Goal: Task Accomplishment & Management: Complete application form

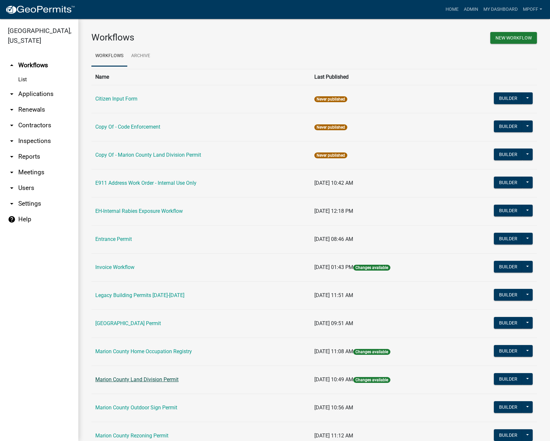
click at [123, 377] on link "Marion County Land Division Permit" at bounding box center [136, 379] width 83 height 6
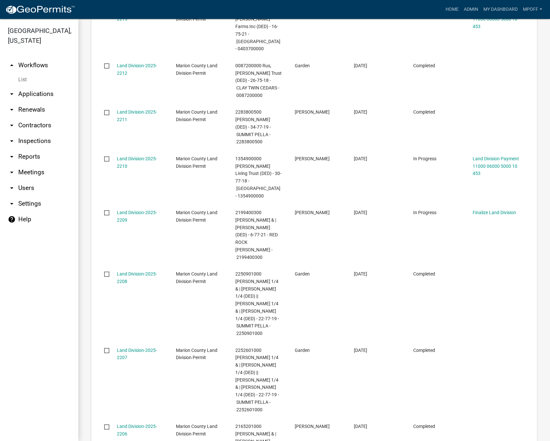
scroll to position [691, 0]
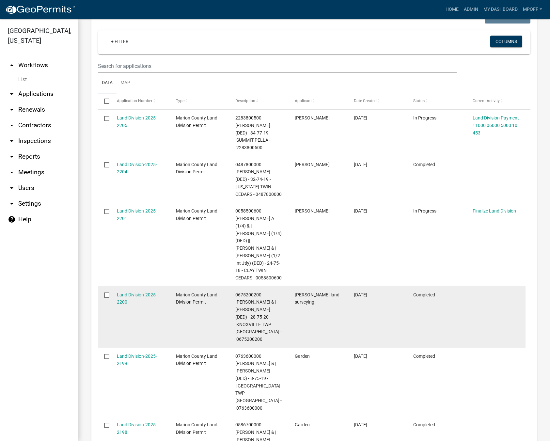
scroll to position [465, 0]
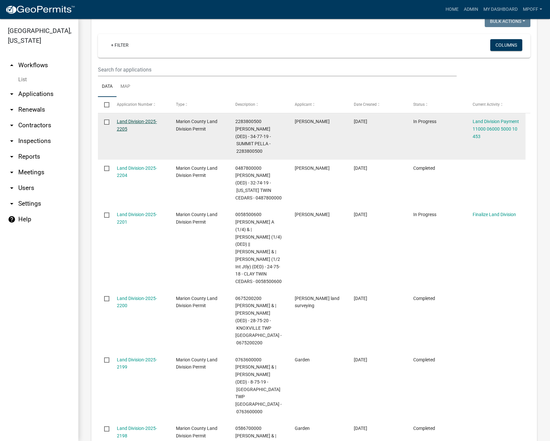
click at [122, 119] on link "Land Division-2025-2205" at bounding box center [137, 125] width 40 height 13
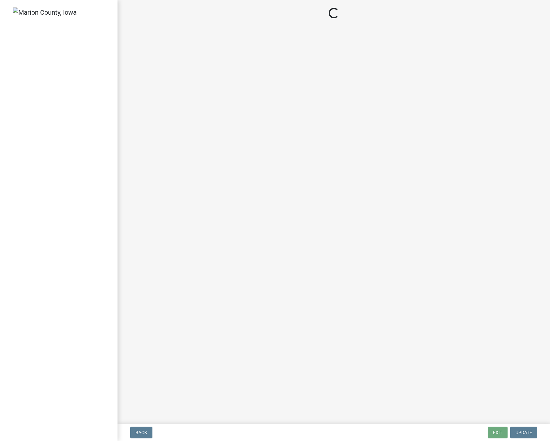
select select "3: 3"
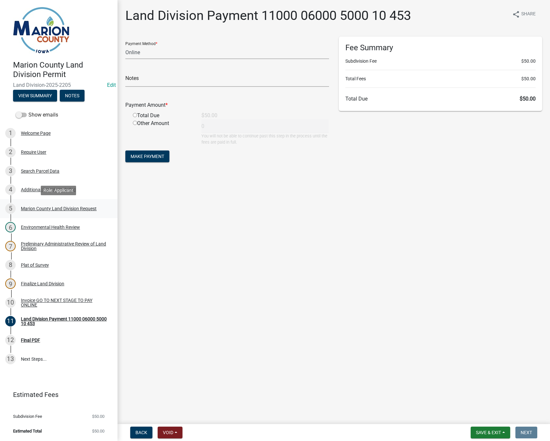
click at [40, 207] on div "Marion County Land Division Request" at bounding box center [59, 208] width 76 height 5
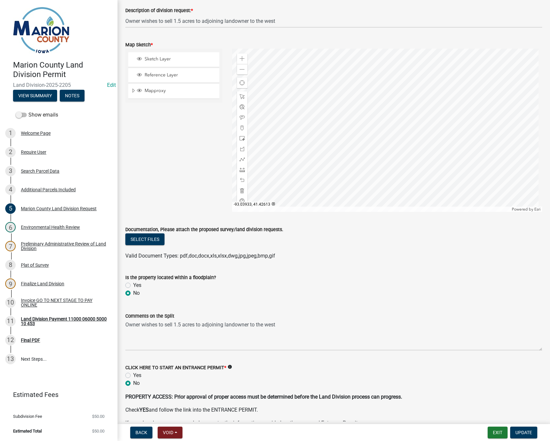
scroll to position [685, 0]
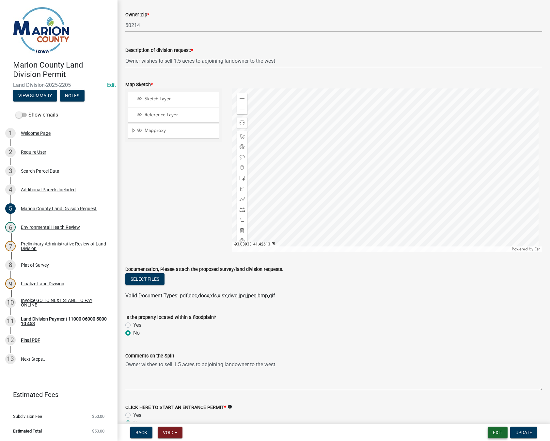
click at [499, 434] on button "Exit" at bounding box center [498, 433] width 20 height 12
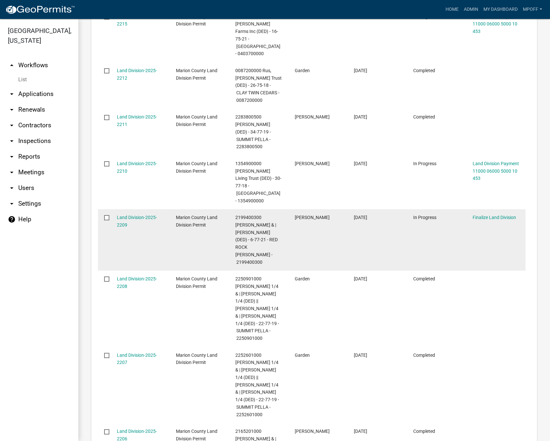
scroll to position [691, 0]
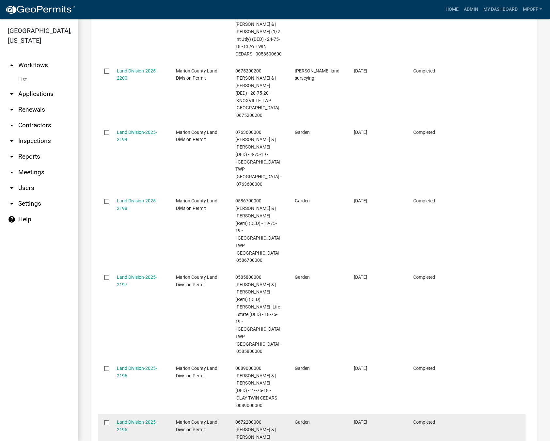
scroll to position [720, 0]
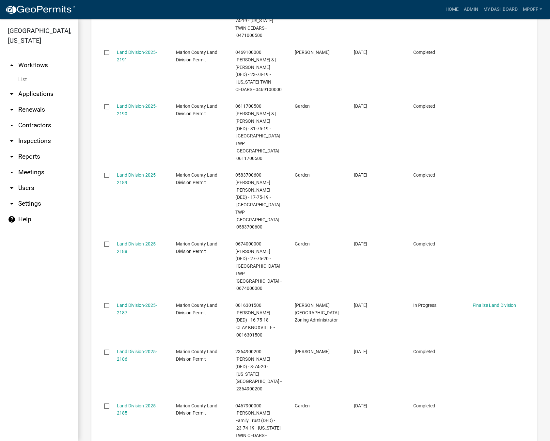
scroll to position [646, 0]
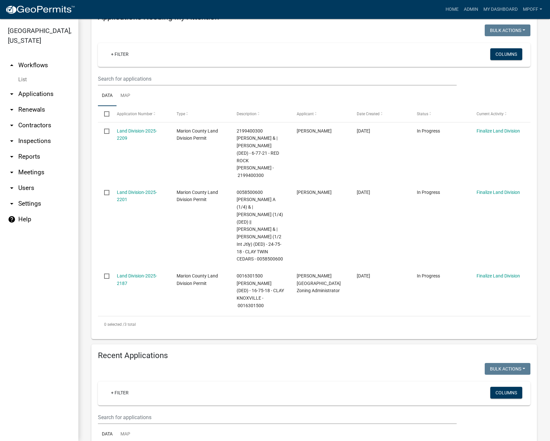
scroll to position [204, 0]
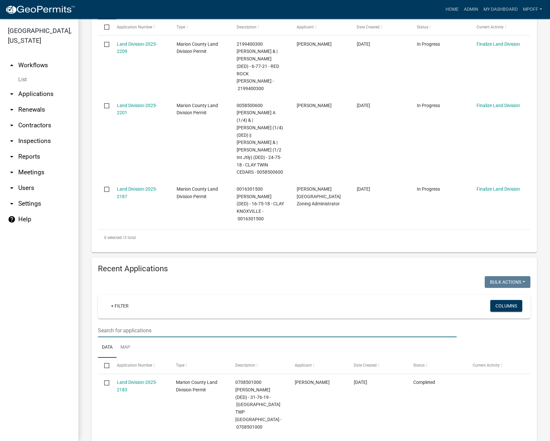
click at [154, 324] on input "text" at bounding box center [277, 330] width 359 height 13
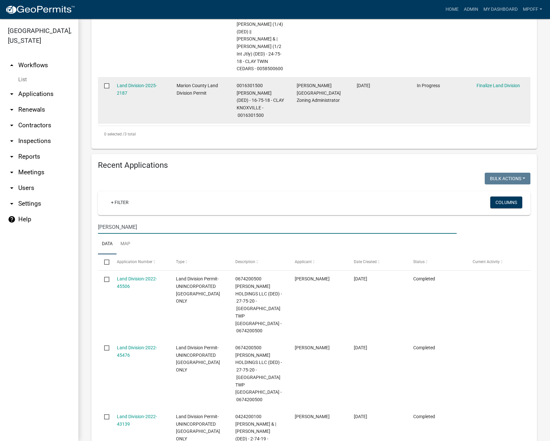
scroll to position [326, 0]
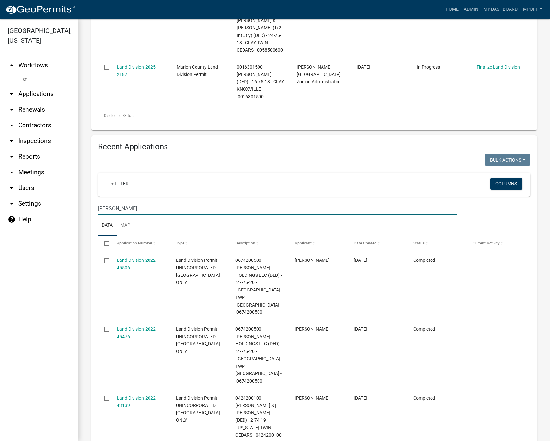
drag, startPoint x: 121, startPoint y: 171, endPoint x: 68, endPoint y: 170, distance: 52.9
click at [68, 169] on div "[GEOGRAPHIC_DATA], [US_STATE] arrow_drop_up Workflows List arrow_drop_down Appl…" at bounding box center [275, 230] width 550 height 422
paste input "2283800500"
type input "2283800500"
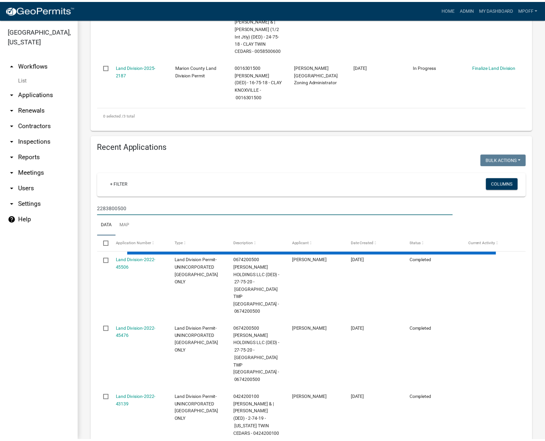
scroll to position [216, 0]
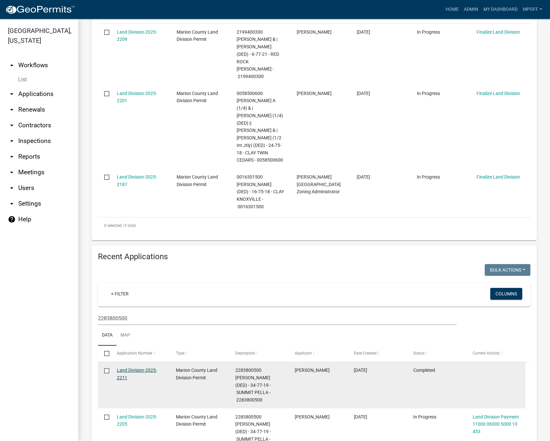
click at [118, 368] on link "Land Division-2025-2211" at bounding box center [137, 374] width 40 height 13
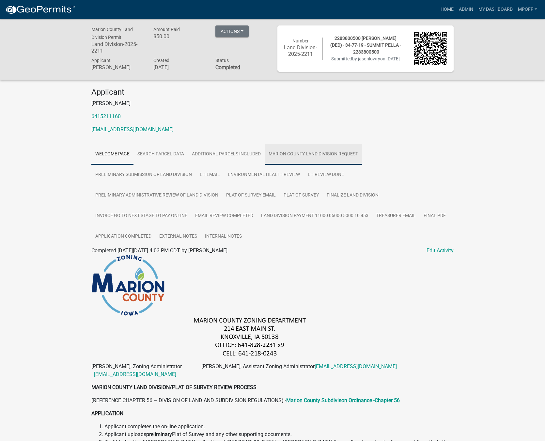
click at [336, 160] on link "Marion County Land Division Request" at bounding box center [313, 154] width 97 height 21
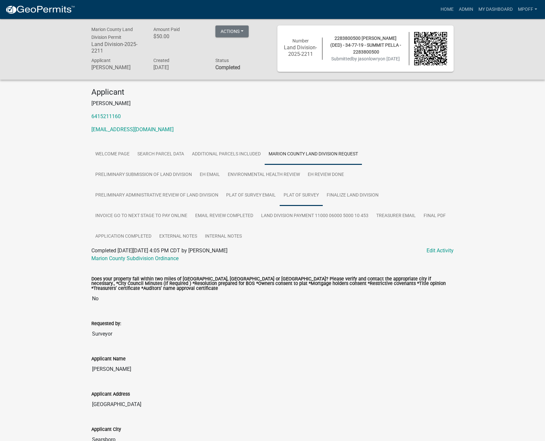
click at [304, 195] on link "Plat of Survey" at bounding box center [301, 195] width 43 height 21
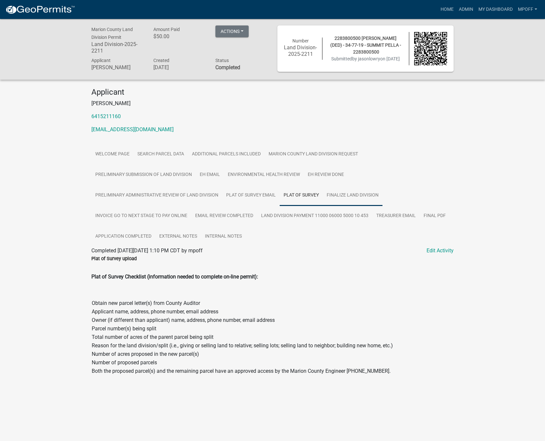
click at [357, 199] on link "Finalize Land Division" at bounding box center [353, 195] width 60 height 21
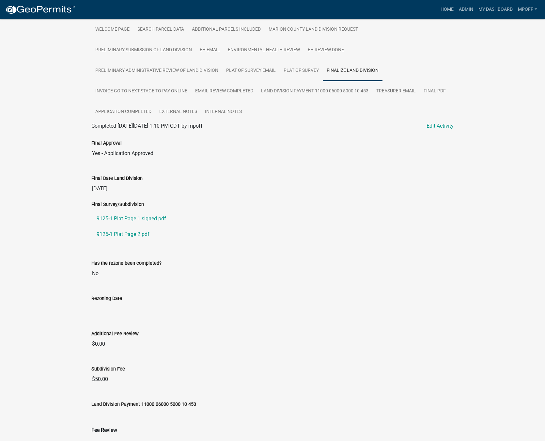
scroll to position [131, 0]
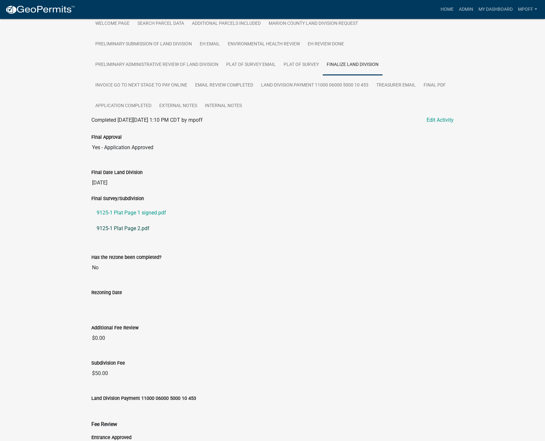
click at [127, 227] on link "9125-1 Plat Page 2.pdf" at bounding box center [272, 229] width 362 height 16
click at [131, 228] on link "9125-1 Plat Page 2.pdf" at bounding box center [272, 229] width 362 height 16
click at [121, 227] on link "9125-1 Plat Page 2.pdf" at bounding box center [272, 229] width 362 height 16
click at [131, 228] on link "9125-1 Plat Page 2.pdf" at bounding box center [272, 229] width 362 height 16
click at [129, 212] on link "9125-1 Plat Page 1 signed.pdf" at bounding box center [272, 213] width 362 height 16
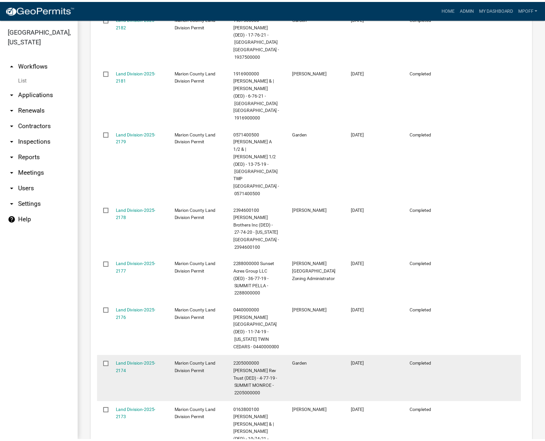
scroll to position [683, 0]
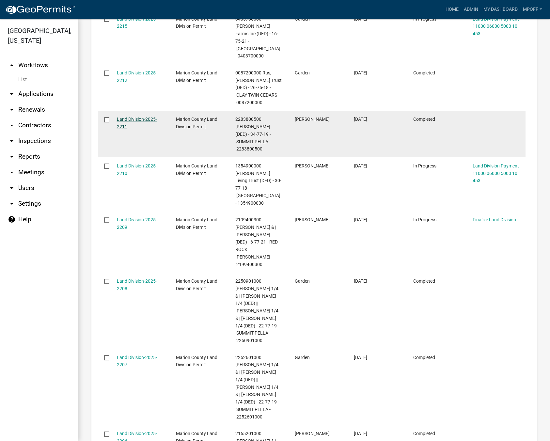
click at [135, 117] on link "Land Division-2025-2211" at bounding box center [137, 123] width 40 height 13
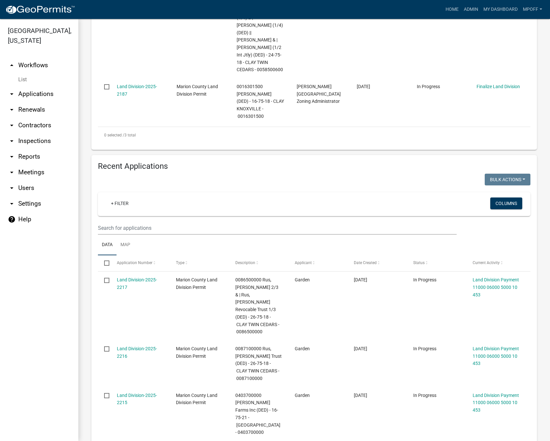
scroll to position [266, 0]
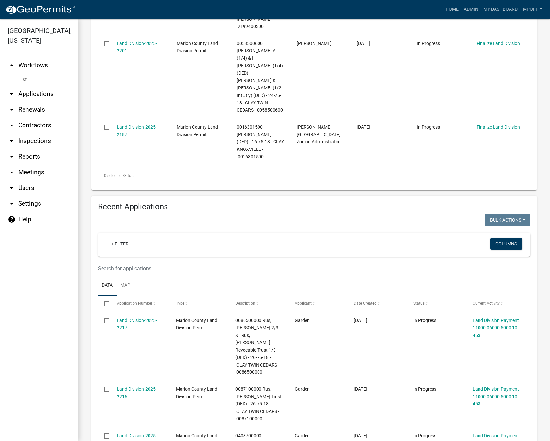
click at [140, 262] on input "text" at bounding box center [277, 268] width 359 height 13
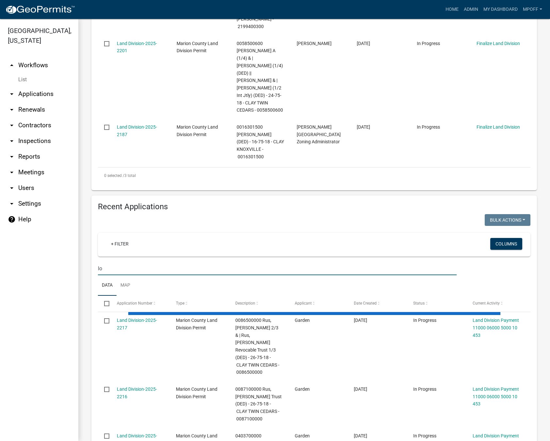
type input "l"
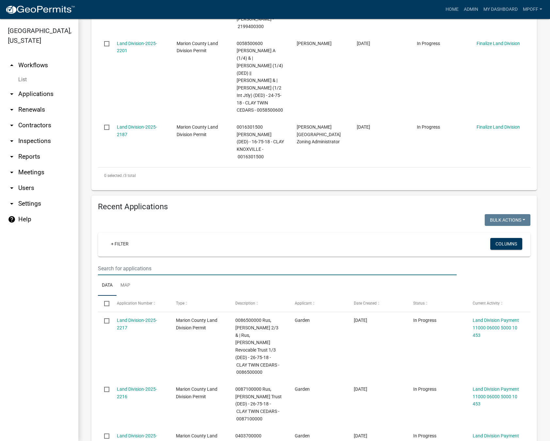
paste input "2283800500"
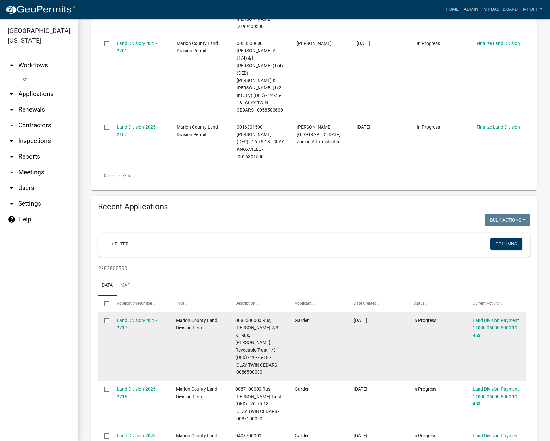
type input "2283800500"
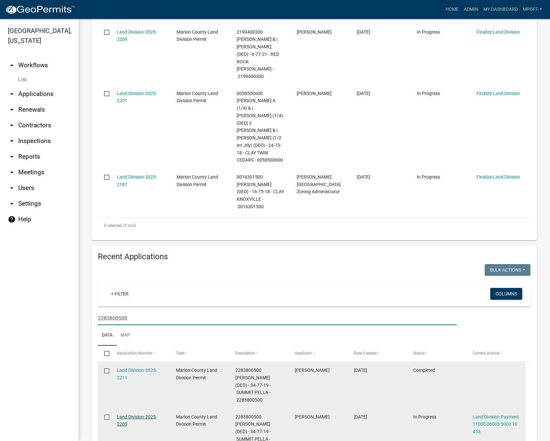
click at [119, 414] on link "Land Division-2025-2205" at bounding box center [137, 420] width 40 height 13
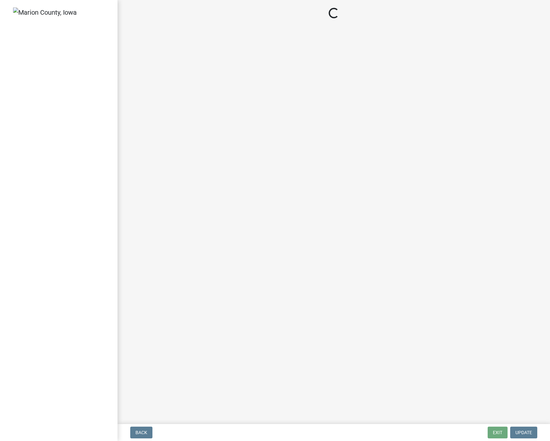
select select "3: 3"
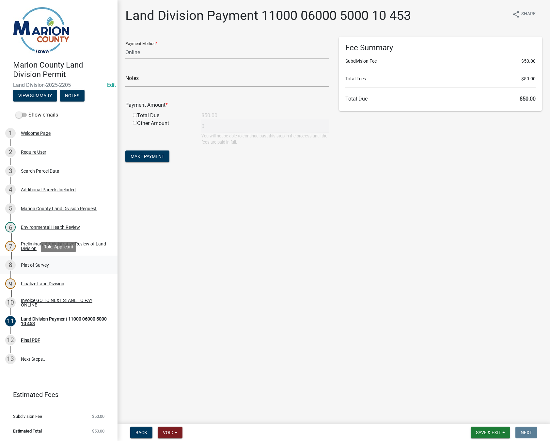
click at [29, 264] on div "Plat of Survey" at bounding box center [35, 265] width 28 height 5
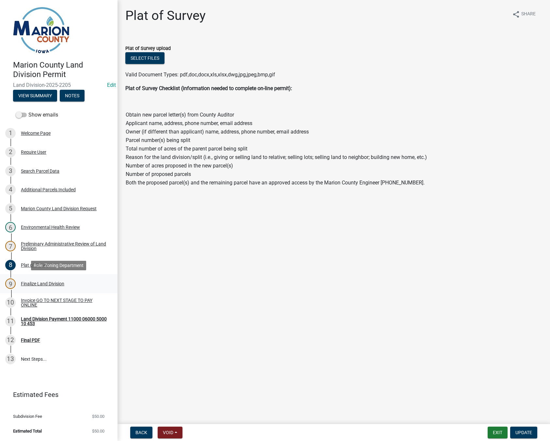
click at [36, 281] on div "Finalize Land Division" at bounding box center [42, 283] width 43 height 5
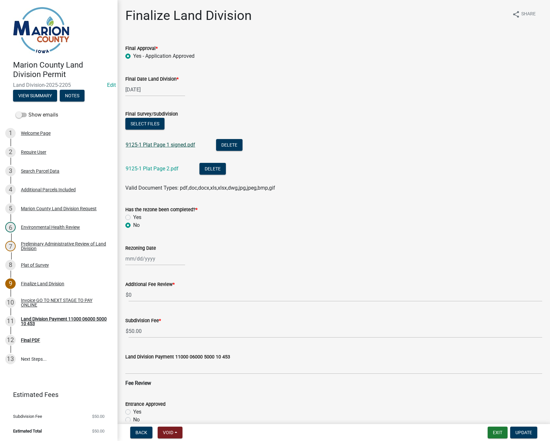
click at [157, 144] on link "9125-1 Plat Page 1 signed.pdf" at bounding box center [161, 145] width 70 height 6
click at [150, 166] on link "9125-1 Plat Page 2.pdf" at bounding box center [152, 168] width 53 height 6
click at [494, 434] on button "Exit" at bounding box center [498, 433] width 20 height 12
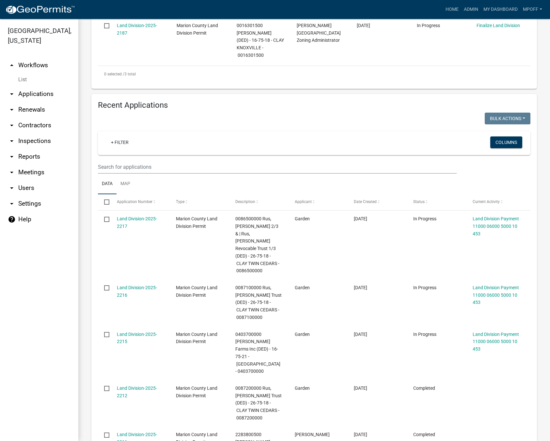
scroll to position [359, 0]
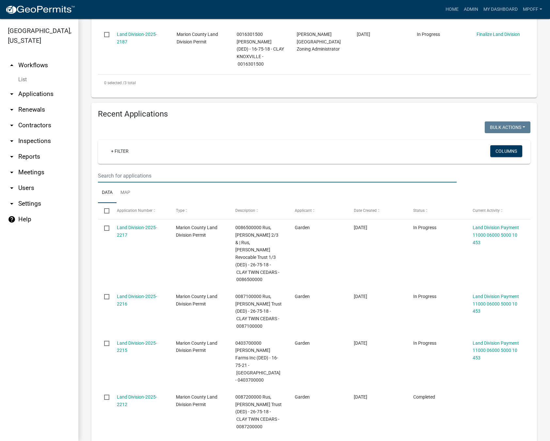
paste input "2283800500"
type input "2283800500"
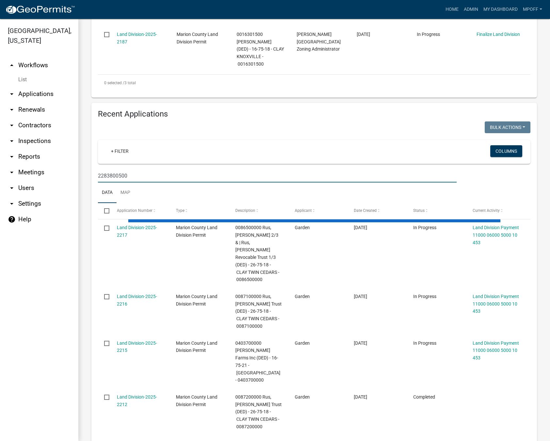
scroll to position [216, 0]
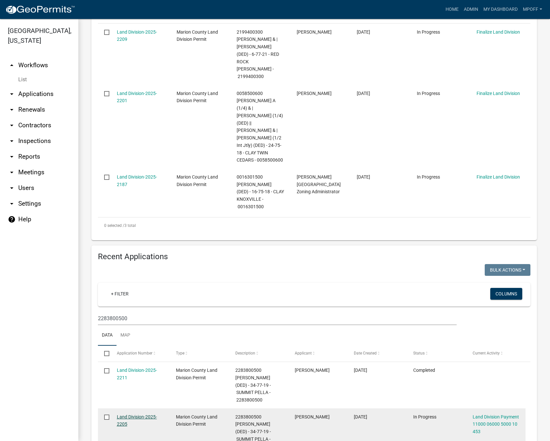
click at [128, 414] on link "Land Division-2025-2205" at bounding box center [137, 420] width 40 height 13
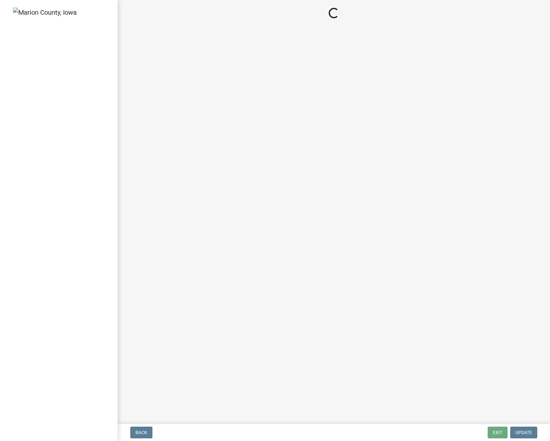
select select "3: 3"
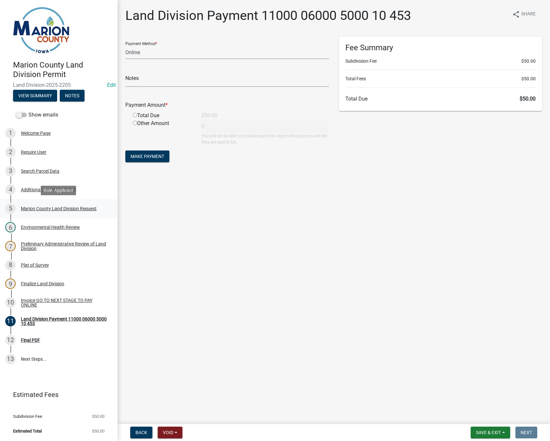
click at [41, 206] on div "Marion County Land Division Request" at bounding box center [59, 208] width 76 height 5
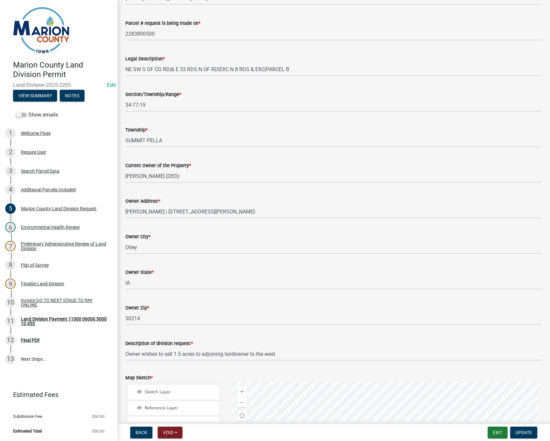
scroll to position [392, 0]
click at [494, 437] on button "Exit" at bounding box center [498, 433] width 20 height 12
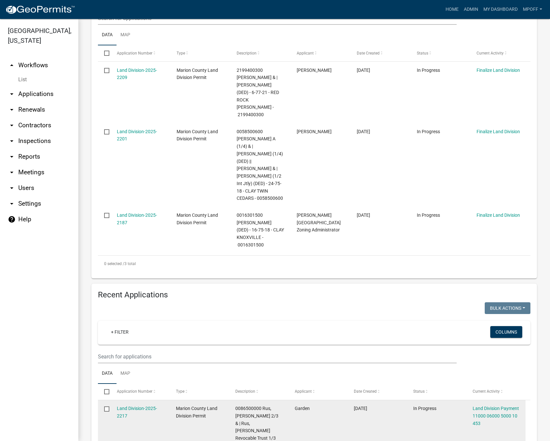
scroll to position [294, 0]
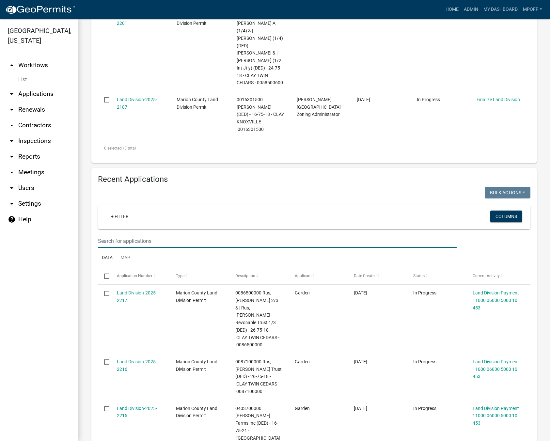
paste input "2283800500"
type input "2283800500"
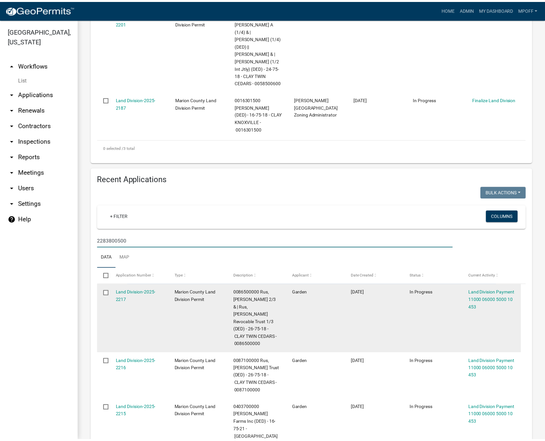
scroll to position [216, 0]
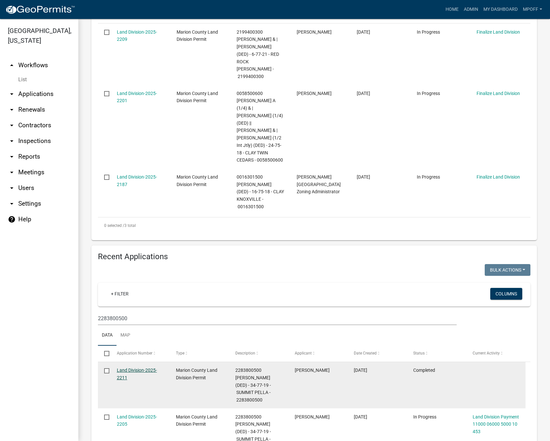
click at [130, 368] on link "Land Division-2025-2211" at bounding box center [137, 374] width 40 height 13
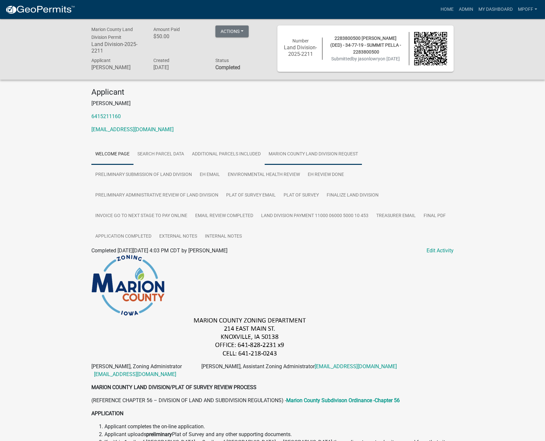
click at [301, 153] on link "Marion County Land Division Request" at bounding box center [313, 154] width 97 height 21
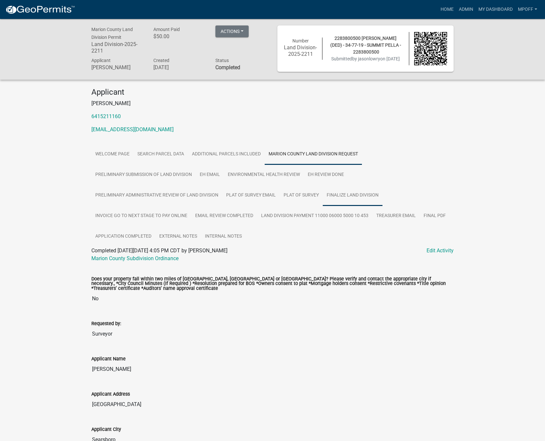
click at [355, 196] on link "Finalize Land Division" at bounding box center [353, 195] width 60 height 21
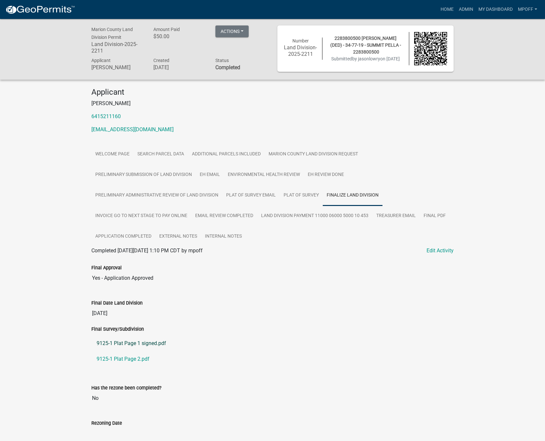
click at [132, 341] on link "9125-1 Plat Page 1 signed.pdf" at bounding box center [272, 344] width 362 height 16
click at [133, 356] on link "9125-1 Plat Page 2.pdf" at bounding box center [272, 359] width 362 height 16
click at [448, 8] on link "Home" at bounding box center [447, 9] width 18 height 12
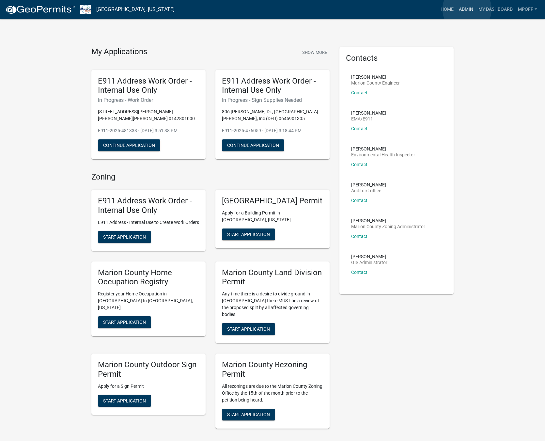
click at [467, 9] on link "Admin" at bounding box center [466, 9] width 20 height 12
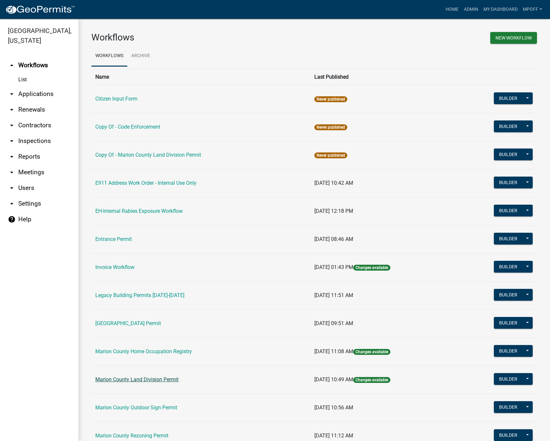
click at [122, 381] on link "Marion County Land Division Permit" at bounding box center [136, 379] width 83 height 6
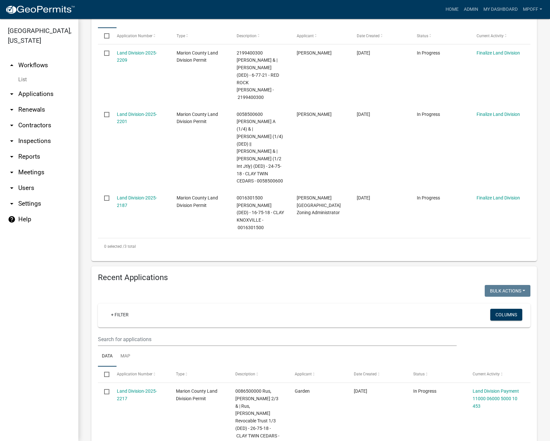
scroll to position [196, 0]
paste input "2283800500"
type input "2283800500"
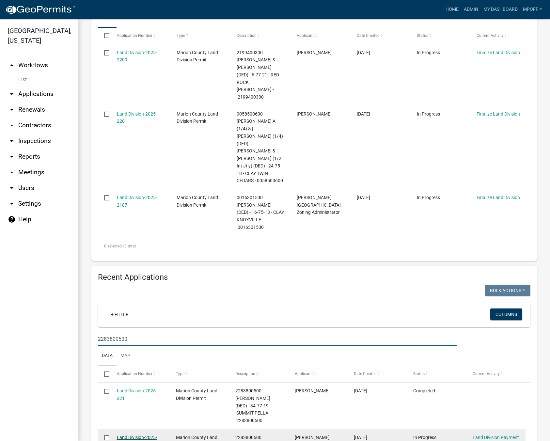
click at [130, 435] on link "Land Division-2025-2205" at bounding box center [137, 441] width 40 height 13
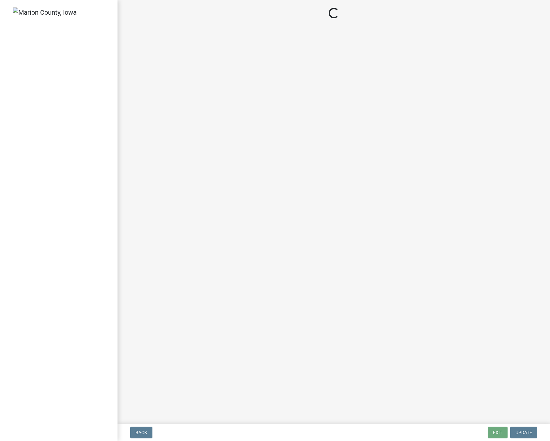
select select "3: 3"
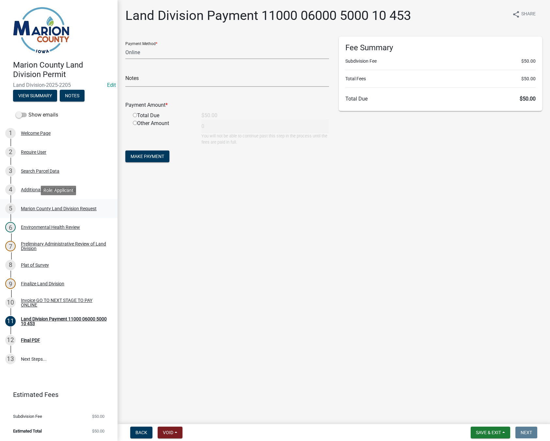
click at [42, 207] on div "Marion County Land Division Request" at bounding box center [59, 208] width 76 height 5
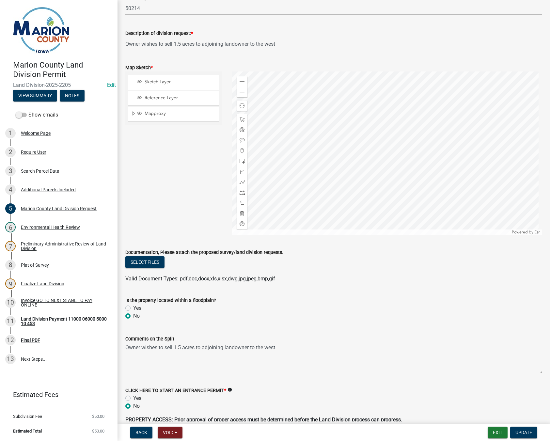
scroll to position [751, 0]
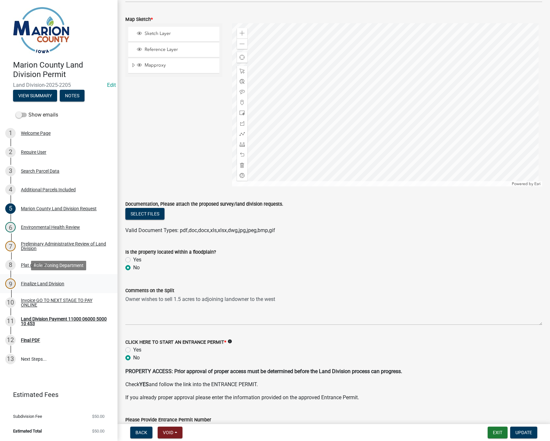
click at [35, 283] on div "Finalize Land Division" at bounding box center [42, 283] width 43 height 5
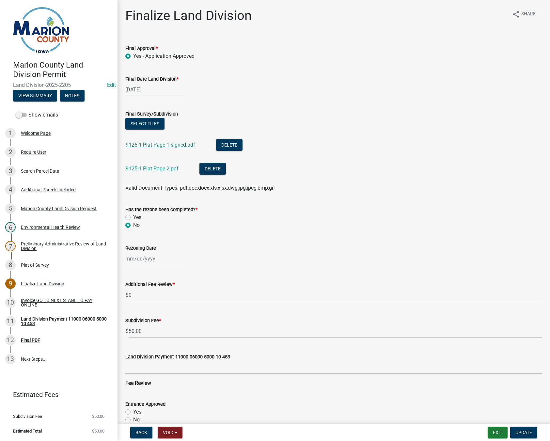
click at [162, 146] on link "9125-1 Plat Page 1 signed.pdf" at bounding box center [161, 145] width 70 height 6
click at [144, 168] on link "9125-1 Plat Page 2.pdf" at bounding box center [152, 168] width 53 height 6
click at [497, 431] on button "Exit" at bounding box center [498, 433] width 20 height 12
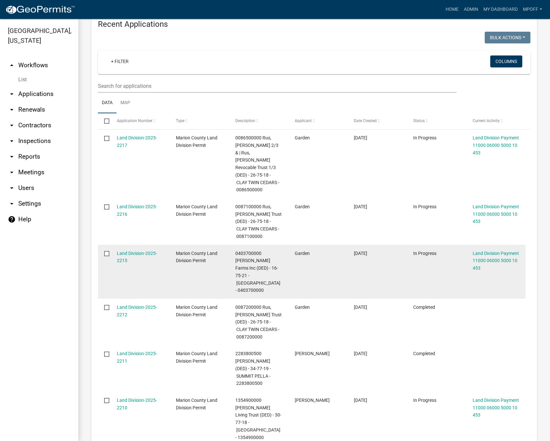
scroll to position [457, 0]
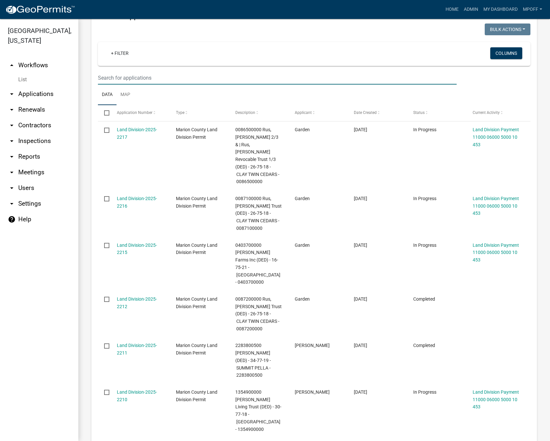
paste input "2283800500"
type input "2283800500"
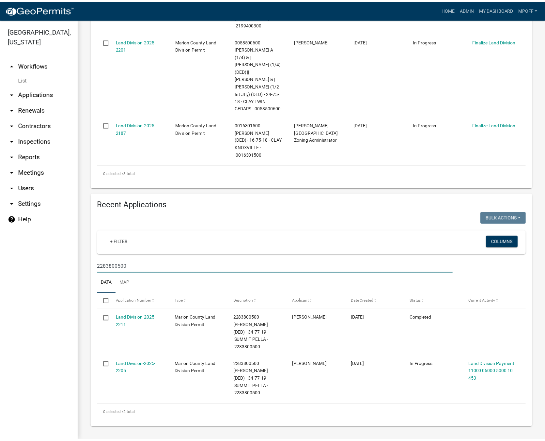
scroll to position [216, 0]
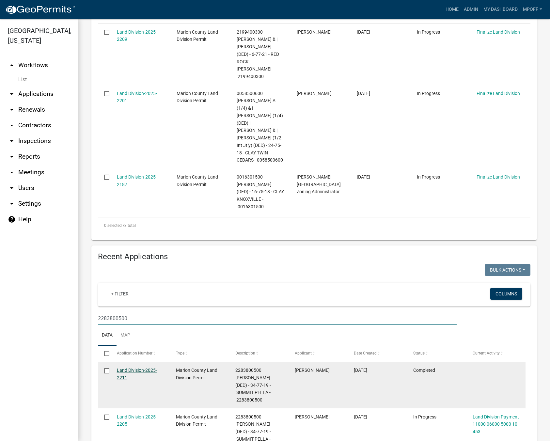
click at [133, 368] on link "Land Division-2025-2211" at bounding box center [137, 374] width 40 height 13
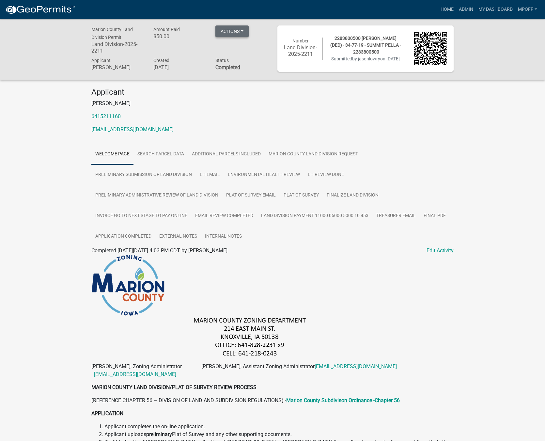
click at [243, 31] on button "Actions" at bounding box center [231, 31] width 33 height 12
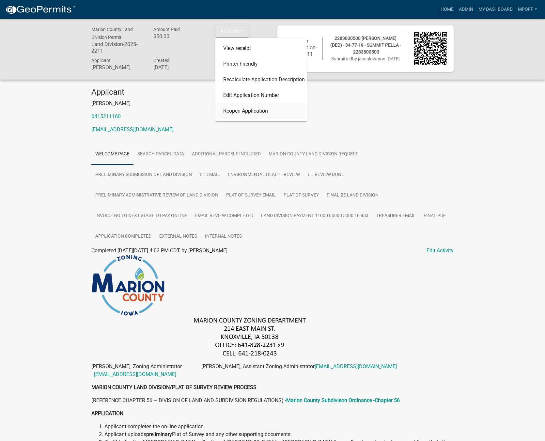
click at [247, 111] on link "Reopen Application" at bounding box center [260, 111] width 91 height 16
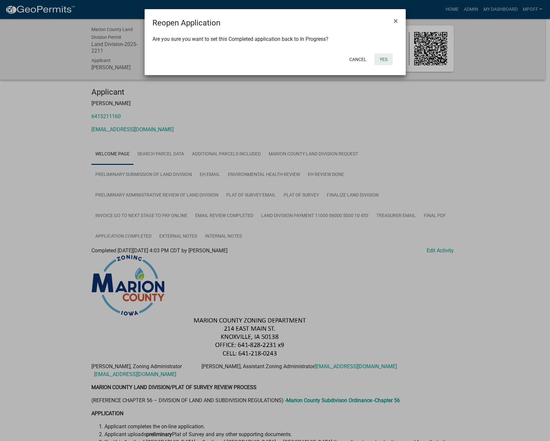
click at [381, 58] on button "Yes" at bounding box center [383, 60] width 18 height 12
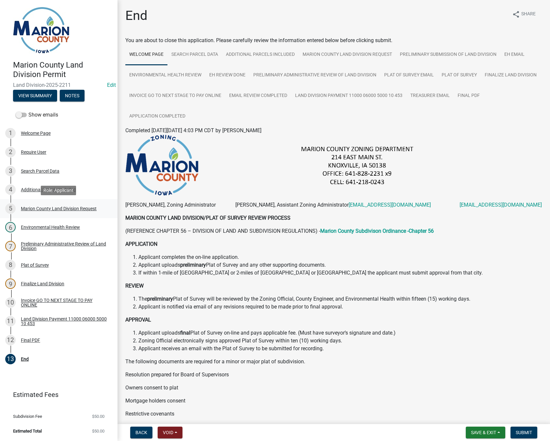
click at [58, 208] on div "Marion County Land Division Request" at bounding box center [59, 208] width 76 height 5
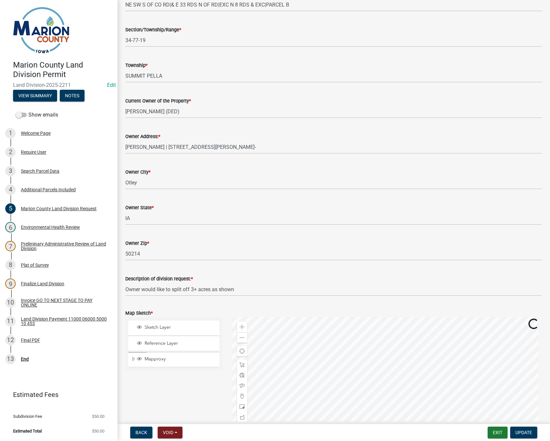
scroll to position [620, 0]
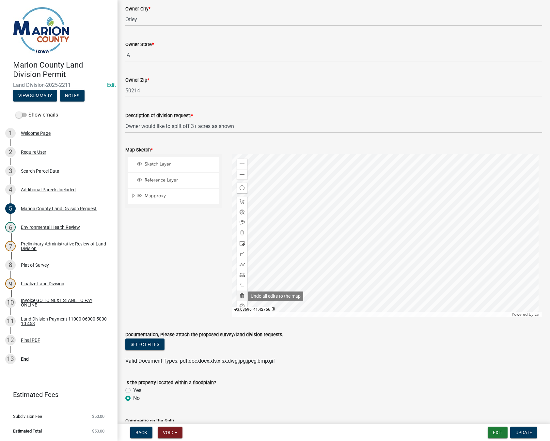
click at [241, 297] on span at bounding box center [242, 295] width 5 height 5
click at [349, 193] on div at bounding box center [387, 235] width 310 height 163
click at [392, 211] on div at bounding box center [387, 235] width 310 height 163
click at [357, 246] on div at bounding box center [387, 235] width 310 height 163
click at [241, 265] on span at bounding box center [242, 264] width 5 height 5
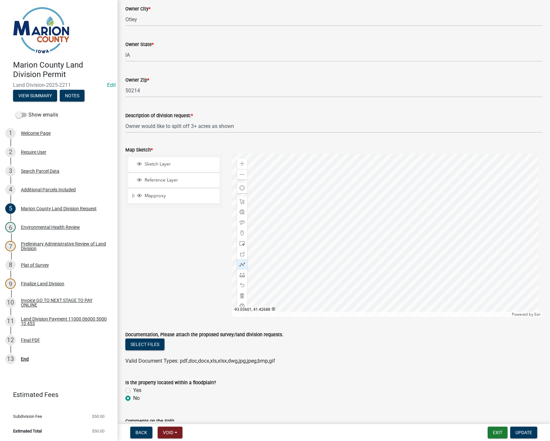
click at [311, 172] on div at bounding box center [387, 235] width 310 height 163
click at [320, 170] on div at bounding box center [387, 235] width 310 height 163
click at [333, 223] on div at bounding box center [387, 235] width 310 height 163
click at [339, 252] on div at bounding box center [387, 235] width 310 height 163
click at [343, 308] on div at bounding box center [387, 235] width 310 height 163
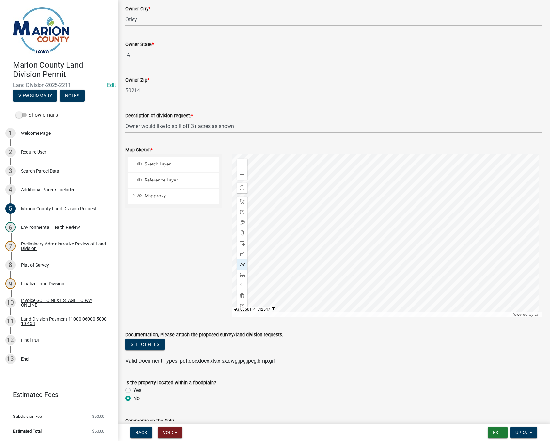
click at [311, 308] on div at bounding box center [387, 235] width 310 height 163
click at [310, 172] on div at bounding box center [387, 235] width 310 height 163
click at [517, 433] on span "Update" at bounding box center [523, 432] width 17 height 5
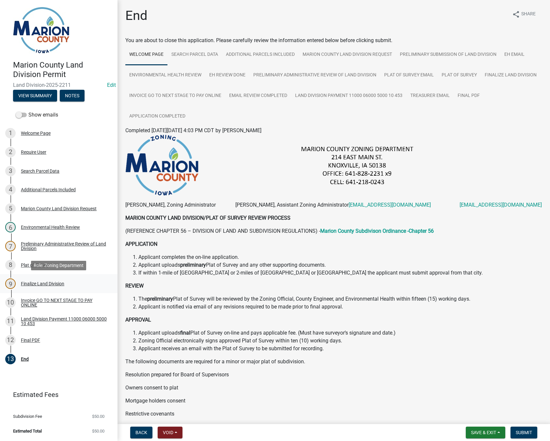
click at [43, 284] on div "Finalize Land Division" at bounding box center [42, 283] width 43 height 5
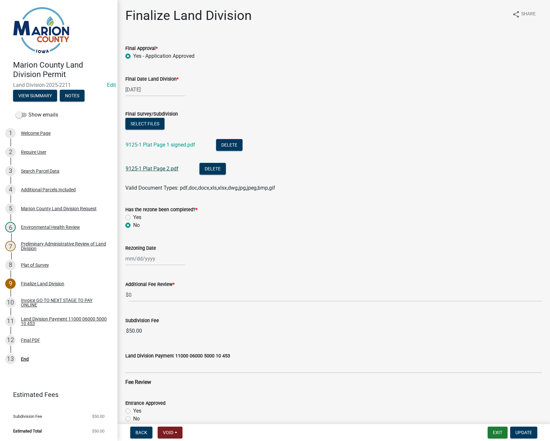
click at [150, 169] on link "9125-1 Plat Page 2.pdf" at bounding box center [152, 168] width 53 height 6
click at [513, 434] on button "Update" at bounding box center [523, 433] width 27 height 12
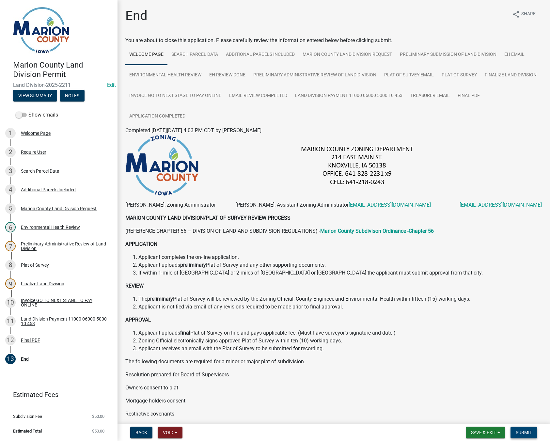
click at [529, 434] on span "Submit" at bounding box center [524, 432] width 16 height 5
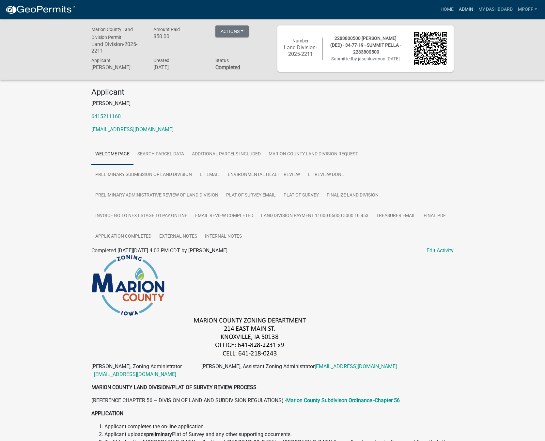
click at [468, 8] on link "Admin" at bounding box center [466, 9] width 20 height 12
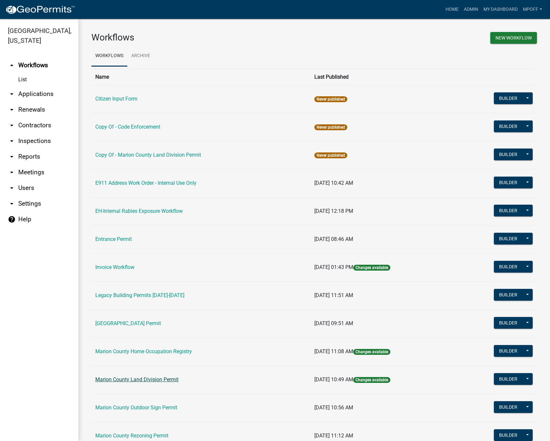
click at [130, 378] on link "Marion County Land Division Permit" at bounding box center [136, 379] width 83 height 6
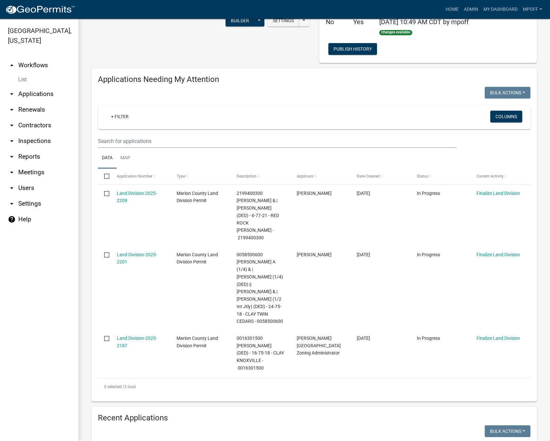
scroll to position [196, 0]
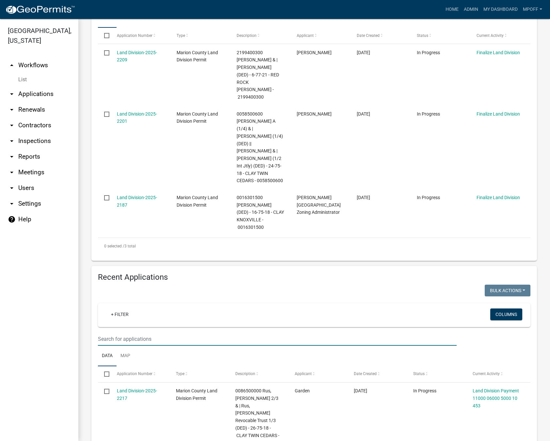
paste input "2283800500"
type input "2283800500"
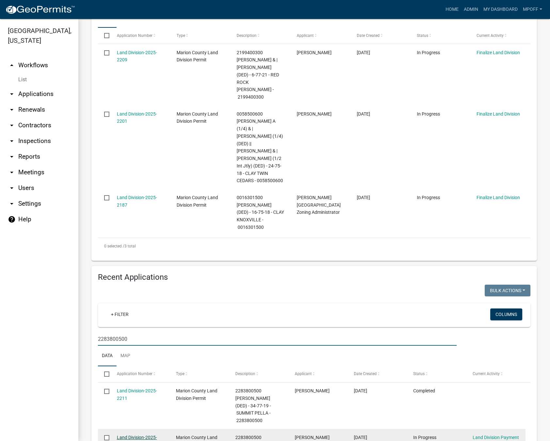
click at [141, 435] on link "Land Division-2025-2205" at bounding box center [137, 441] width 40 height 13
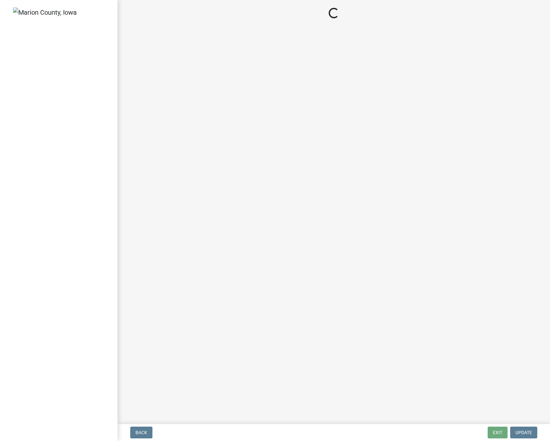
select select "3: 3"
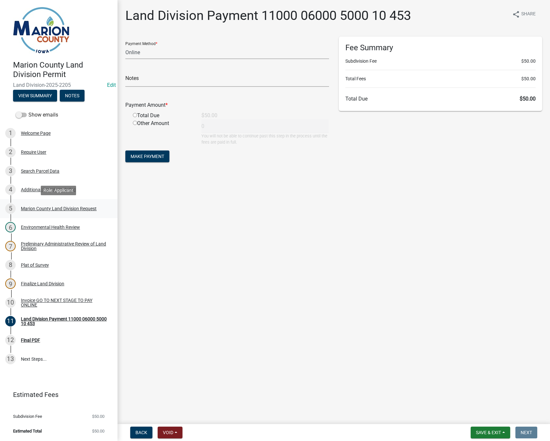
click at [61, 208] on div "Marion County Land Division Request" at bounding box center [59, 208] width 76 height 5
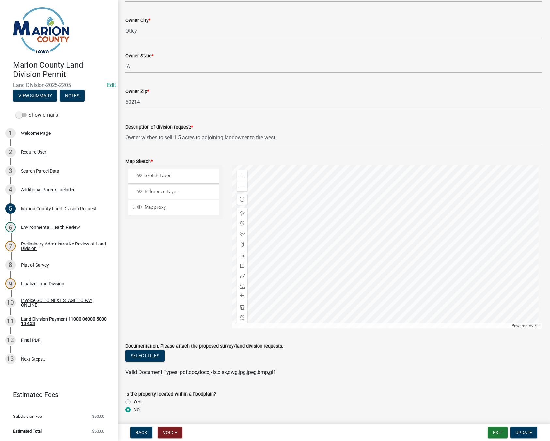
scroll to position [653, 0]
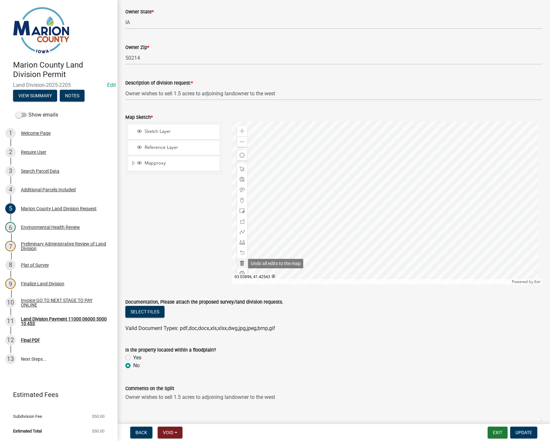
click at [240, 262] on span at bounding box center [242, 262] width 5 height 5
click at [241, 168] on span at bounding box center [242, 168] width 5 height 5
click at [385, 251] on div at bounding box center [387, 202] width 310 height 163
click at [406, 190] on div at bounding box center [387, 202] width 310 height 163
click at [240, 243] on span at bounding box center [242, 242] width 5 height 5
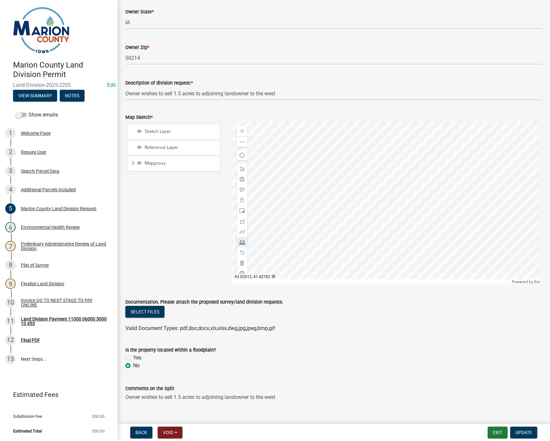
click at [382, 136] on div at bounding box center [387, 202] width 310 height 163
click at [426, 134] on div at bounding box center [387, 202] width 310 height 163
click at [426, 271] on div at bounding box center [387, 202] width 310 height 163
click at [370, 270] on div at bounding box center [387, 202] width 310 height 163
click at [358, 187] on div at bounding box center [387, 202] width 310 height 163
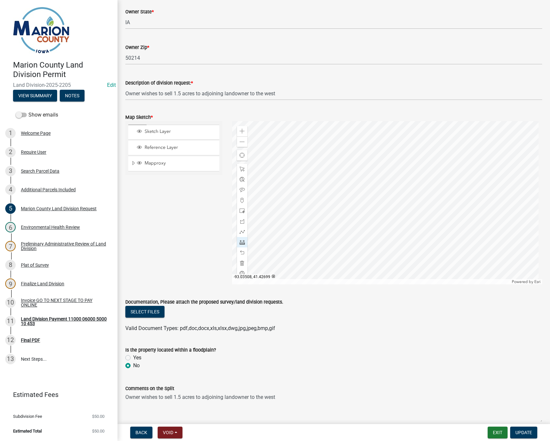
click at [384, 183] on div at bounding box center [387, 202] width 310 height 163
click at [393, 165] on div at bounding box center [387, 202] width 310 height 163
click at [382, 146] on div at bounding box center [387, 202] width 310 height 163
click at [382, 138] on div at bounding box center [387, 202] width 310 height 163
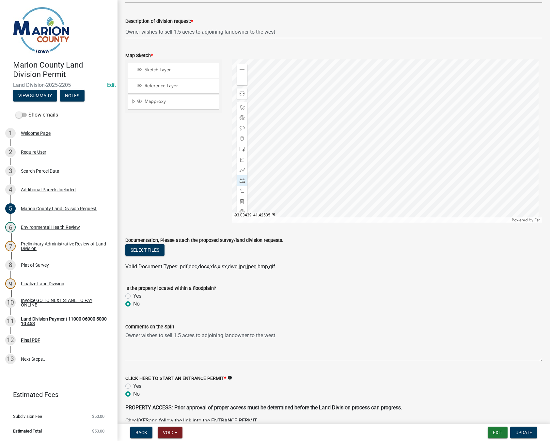
scroll to position [718, 0]
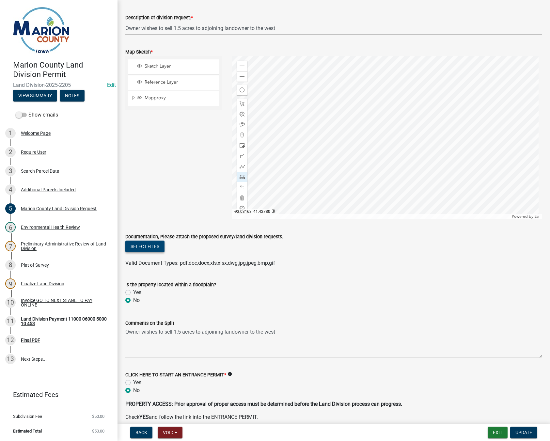
click at [152, 246] on button "Select files" at bounding box center [144, 247] width 39 height 12
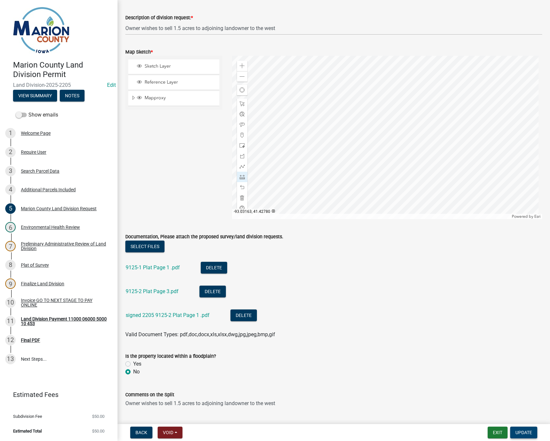
click at [525, 435] on span "Update" at bounding box center [523, 432] width 17 height 5
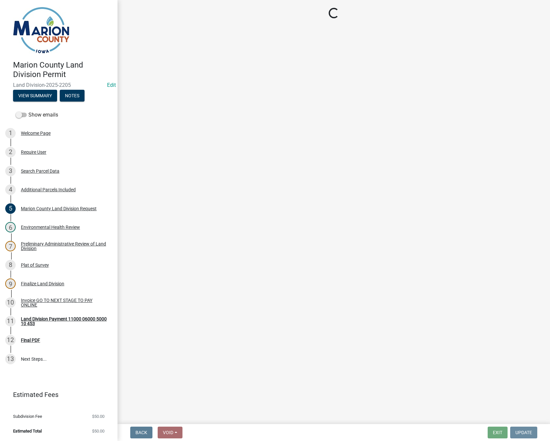
scroll to position [0, 0]
select select "3: 3"
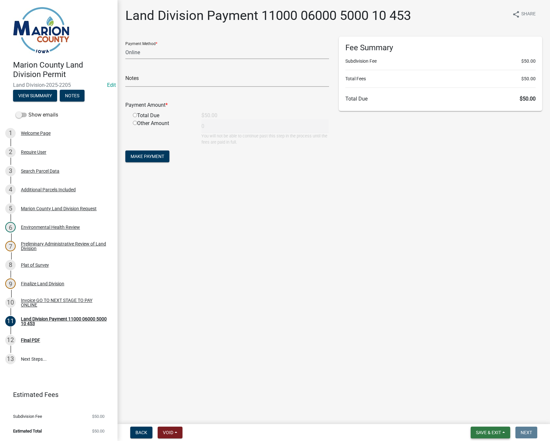
click at [498, 434] on span "Save & Exit" at bounding box center [488, 432] width 25 height 5
click at [489, 415] on button "Save & Exit" at bounding box center [484, 416] width 52 height 16
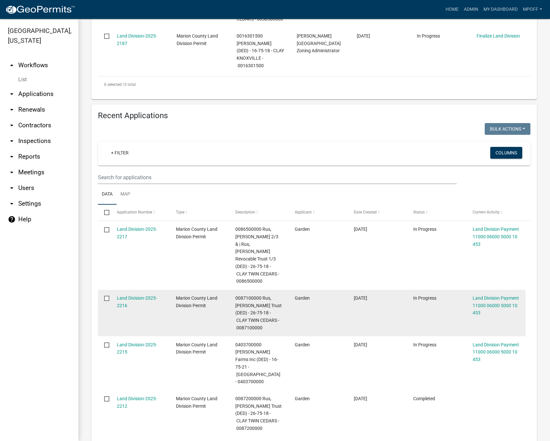
scroll to position [359, 0]
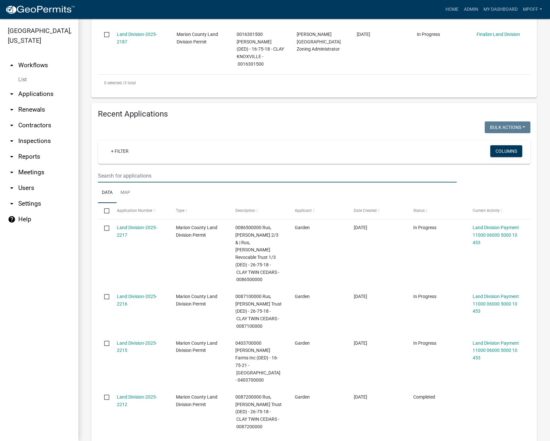
click at [119, 169] on input "text" at bounding box center [277, 175] width 359 height 13
paste input "2283800500"
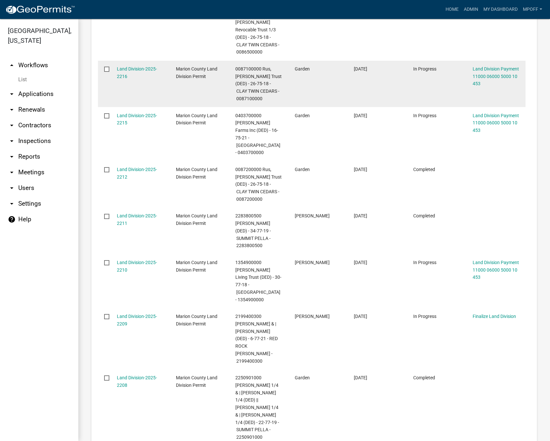
scroll to position [462, 0]
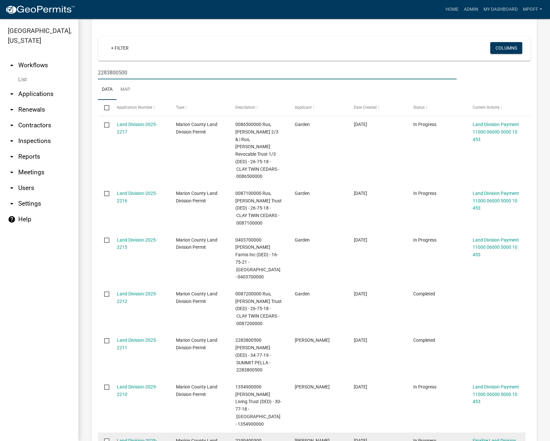
type input "2283800500"
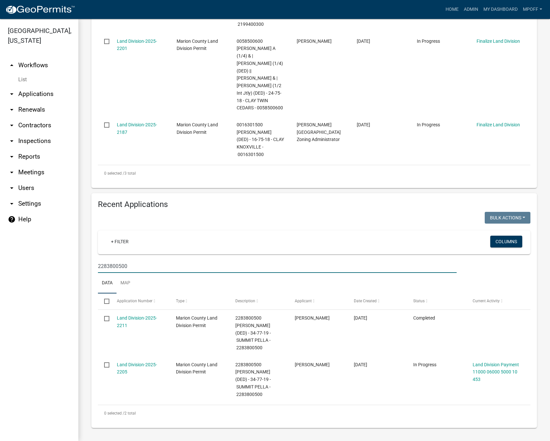
scroll to position [216, 0]
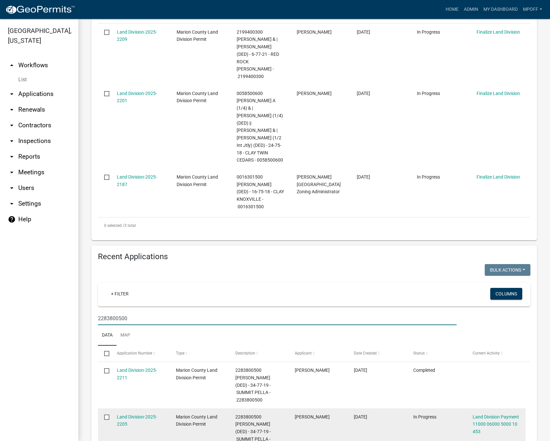
click at [137, 413] on div "Land Division-2025-2205" at bounding box center [140, 420] width 47 height 15
click at [136, 414] on link "Land Division-2025-2205" at bounding box center [137, 420] width 40 height 13
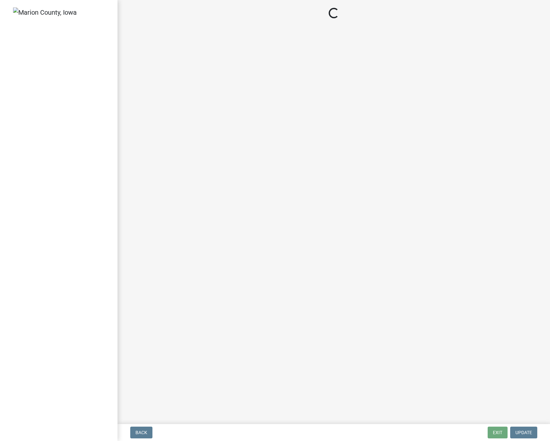
select select "3: 3"
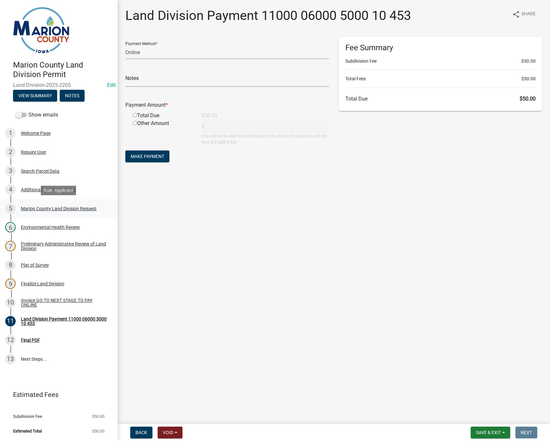
click at [41, 204] on div "5 Marion County Land Division Request" at bounding box center [56, 208] width 102 height 10
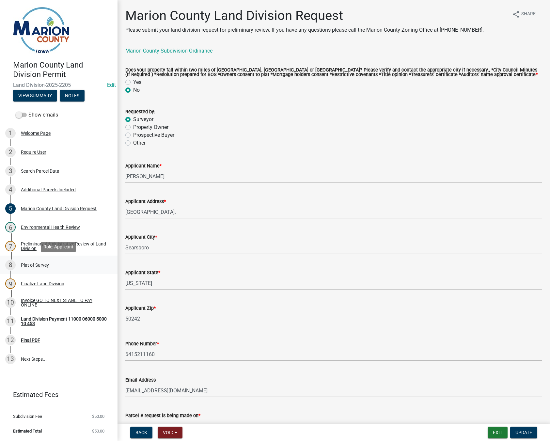
click at [35, 265] on div "Plat of Survey" at bounding box center [35, 265] width 28 height 5
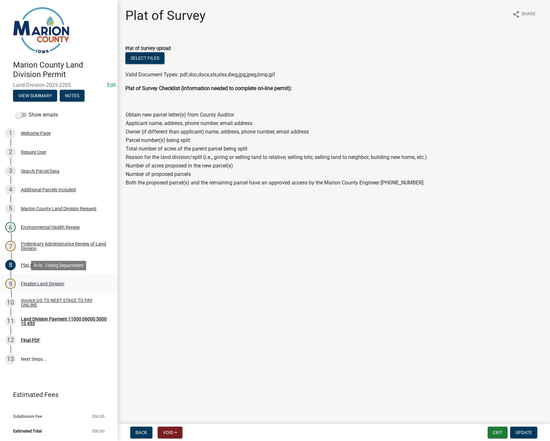
click at [46, 282] on div "Finalize Land Division" at bounding box center [42, 283] width 43 height 5
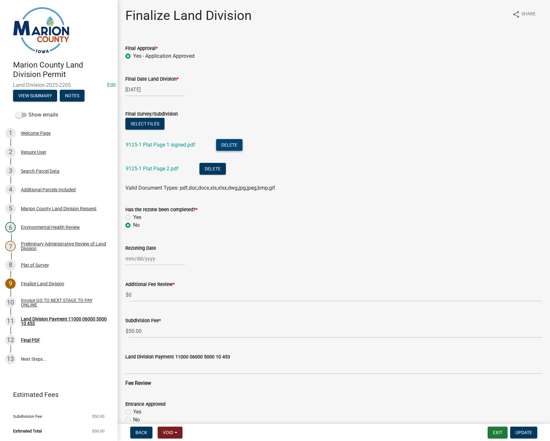
click at [240, 146] on button "Delete" at bounding box center [229, 145] width 26 height 12
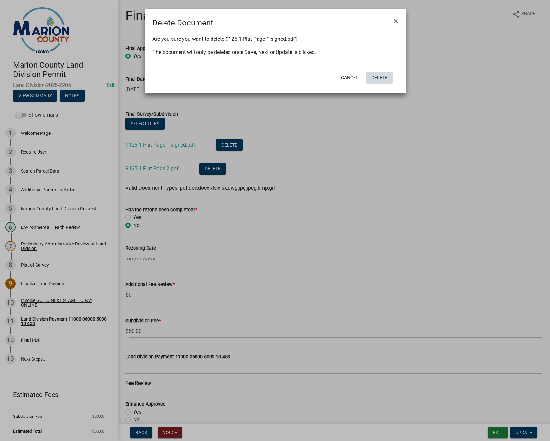
click at [384, 78] on button "Delete" at bounding box center [379, 78] width 26 height 12
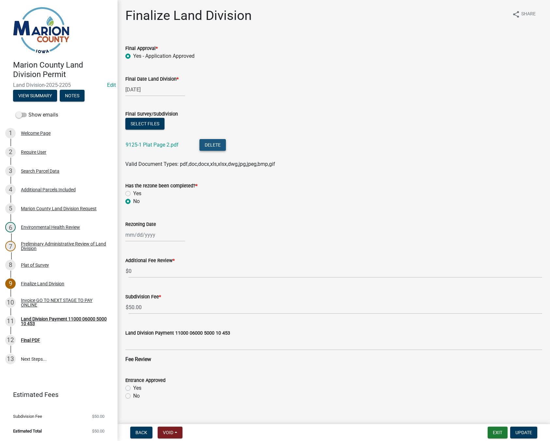
click at [222, 143] on button "Delete" at bounding box center [212, 145] width 26 height 12
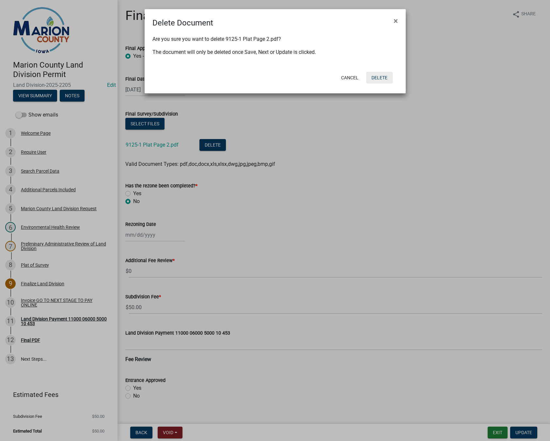
click at [384, 77] on button "Delete" at bounding box center [379, 78] width 26 height 12
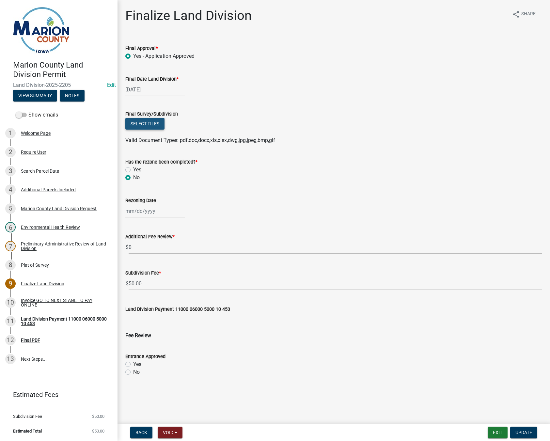
click at [148, 125] on button "Select files" at bounding box center [144, 124] width 39 height 12
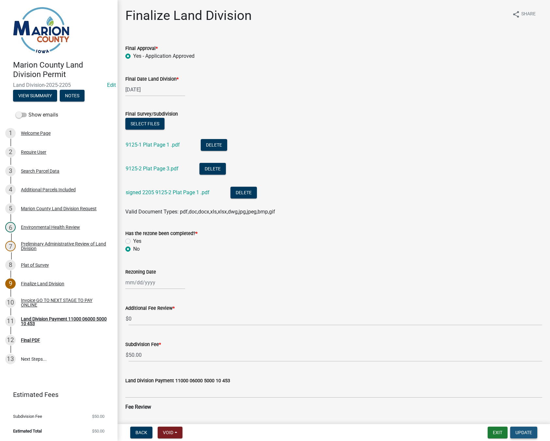
click at [527, 432] on span "Update" at bounding box center [523, 432] width 17 height 5
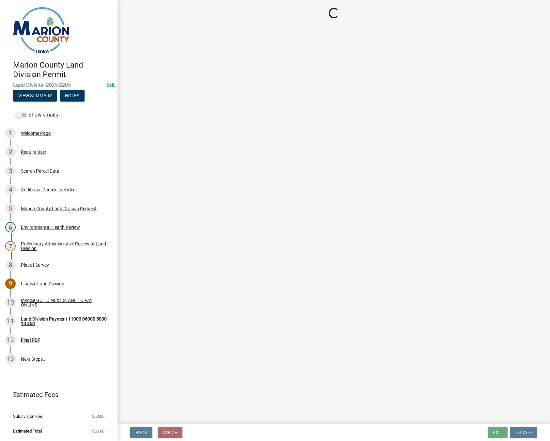
select select "3: 3"
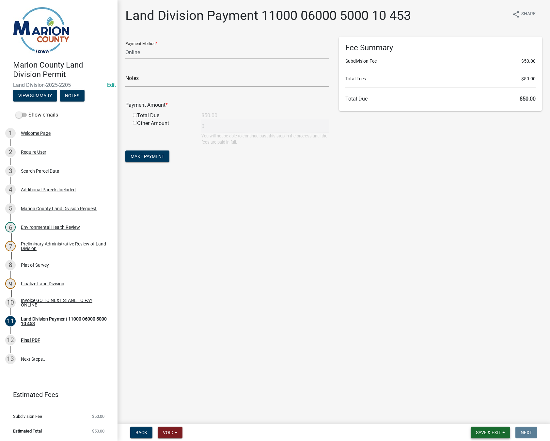
click at [496, 433] on span "Save & Exit" at bounding box center [488, 432] width 25 height 5
click at [491, 420] on button "Save & Exit" at bounding box center [484, 416] width 52 height 16
